Goal: Check status: Check status

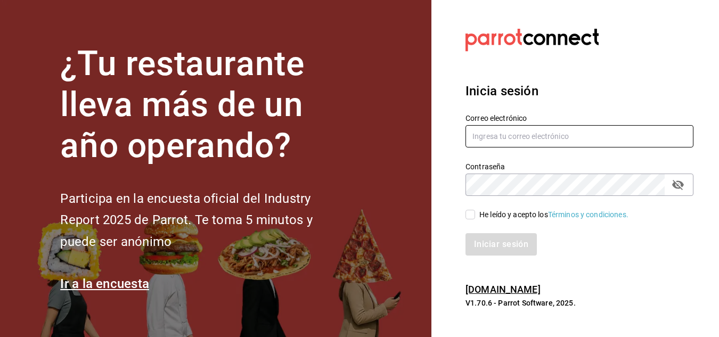
type input "[EMAIL_ADDRESS][DOMAIN_NAME]"
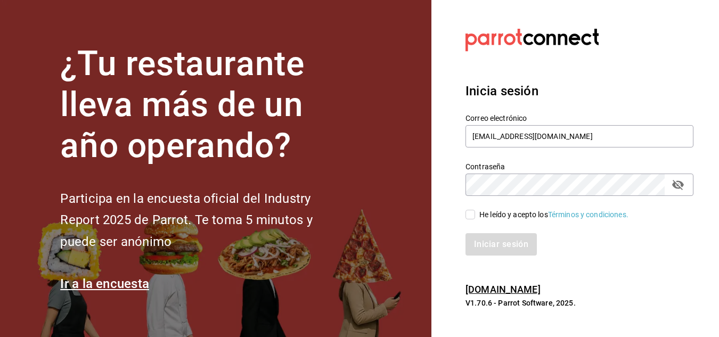
click at [471, 213] on input "He leído y acepto los Términos y condiciones." at bounding box center [471, 215] width 10 height 10
checkbox input "true"
click at [491, 240] on button "Iniciar sesión" at bounding box center [502, 244] width 72 height 22
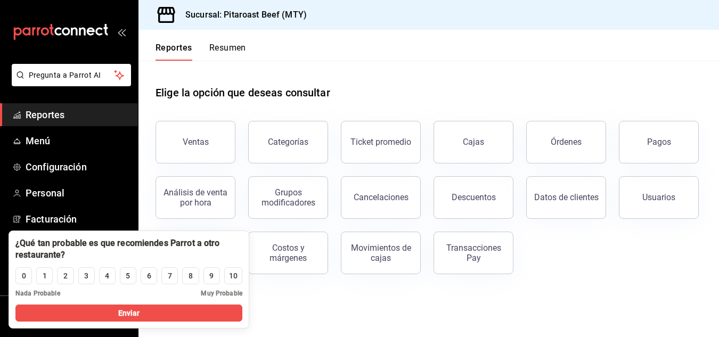
click at [383, 315] on main "Elige la opción que deseas consultar Ventas Categorías Ticket promedio Cajas Ór…" at bounding box center [428, 199] width 581 height 276
click at [233, 278] on div "10" at bounding box center [233, 276] width 9 height 11
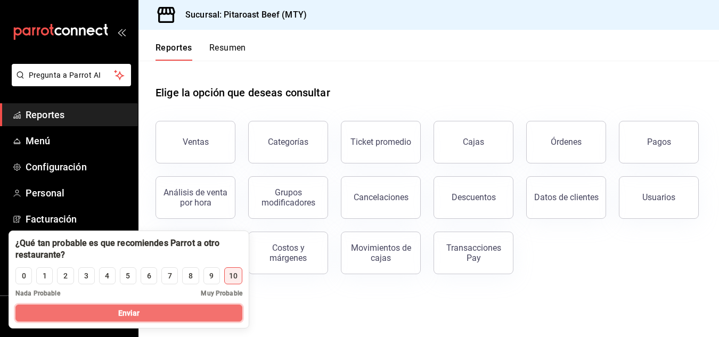
click at [218, 312] on button "Enviar" at bounding box center [128, 313] width 227 height 17
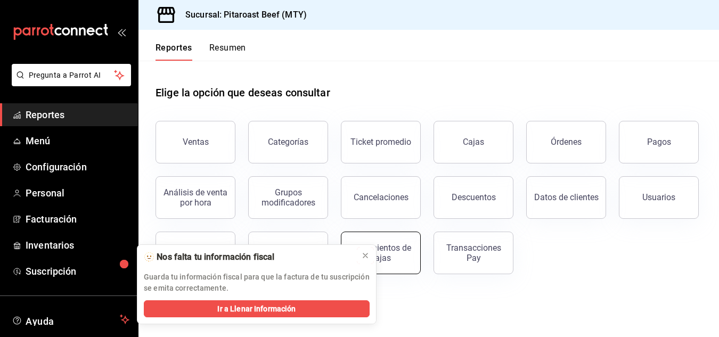
click at [366, 256] on icon at bounding box center [365, 255] width 9 height 9
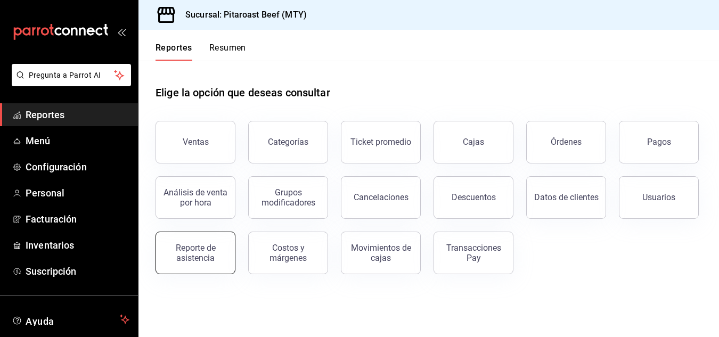
click at [210, 239] on button "Reporte de asistencia" at bounding box center [196, 253] width 80 height 43
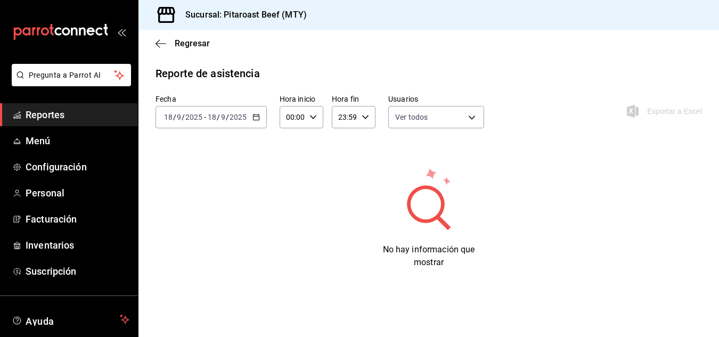
click at [256, 118] on icon "button" at bounding box center [255, 116] width 7 height 7
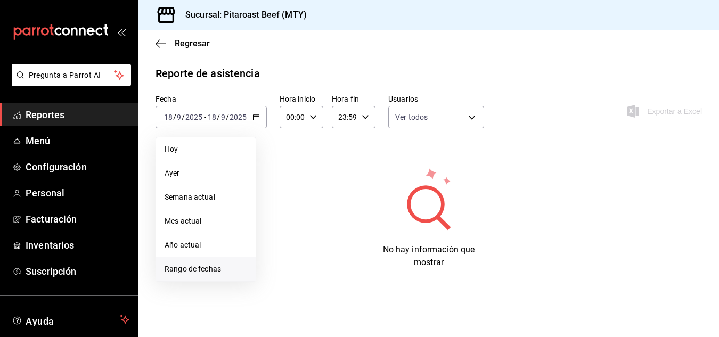
click at [182, 265] on span "Rango de fechas" at bounding box center [206, 269] width 83 height 11
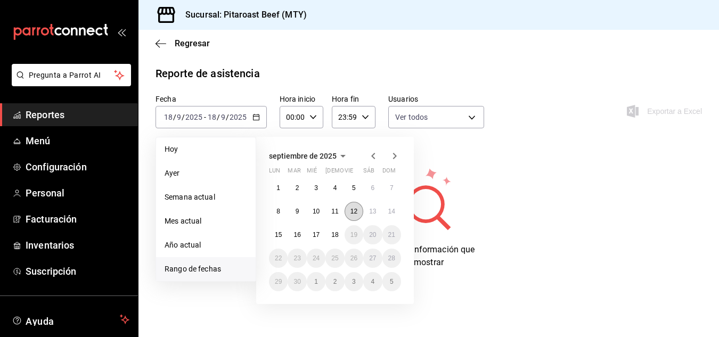
click at [355, 213] on abbr "12" at bounding box center [353, 211] width 7 height 7
click at [339, 233] on button "18" at bounding box center [334, 234] width 19 height 19
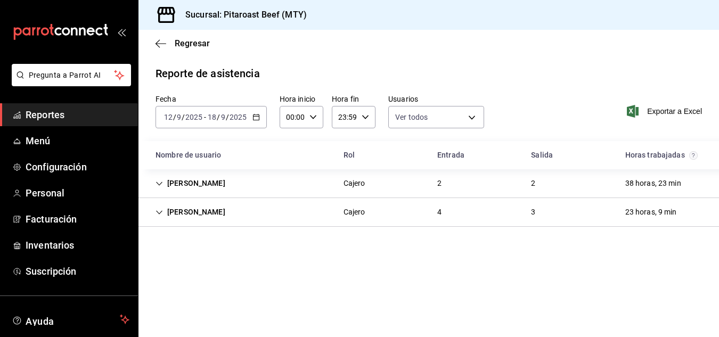
click at [542, 213] on div "3" at bounding box center [533, 212] width 21 height 20
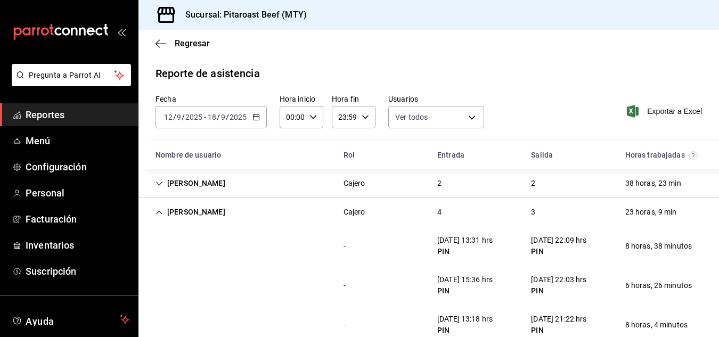
click at [311, 120] on icon "button" at bounding box center [312, 116] width 7 height 7
click at [291, 193] on span "02" at bounding box center [290, 195] width 4 height 9
type input "02:00"
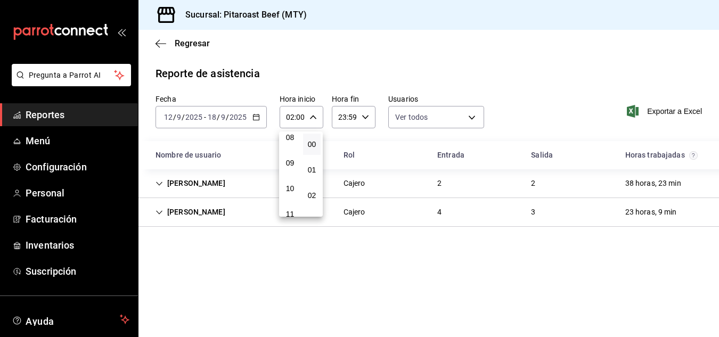
scroll to position [234, 0]
click at [291, 192] on span "11" at bounding box center [290, 191] width 5 height 9
type input "11:00"
click at [513, 247] on div at bounding box center [359, 168] width 719 height 337
click at [553, 181] on div "[PERSON_NAME] 2 2 38 horas, 23 min" at bounding box center [428, 183] width 581 height 29
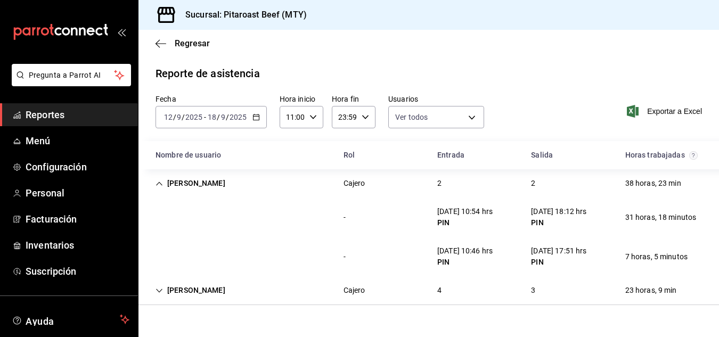
click at [507, 289] on div "[PERSON_NAME] Cajero 4 3 23 horas, 9 min" at bounding box center [428, 290] width 581 height 29
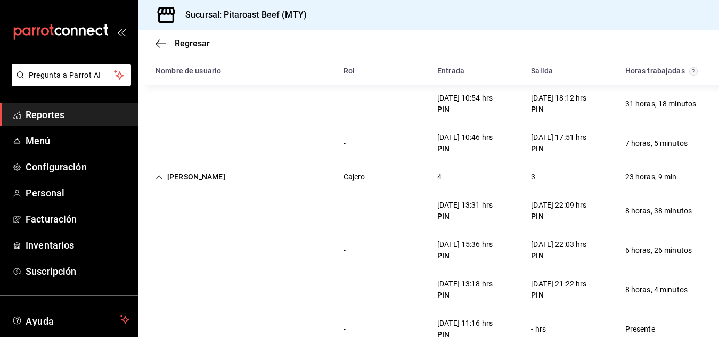
scroll to position [142, 0]
